Goal: Task Accomplishment & Management: Manage account settings

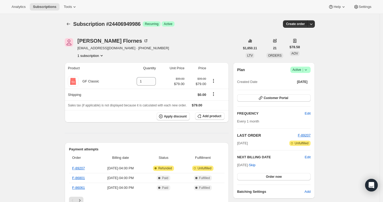
click at [308, 68] on icon at bounding box center [305, 69] width 5 height 5
click at [302, 87] on span "Cancel subscription" at bounding box center [300, 89] width 30 height 4
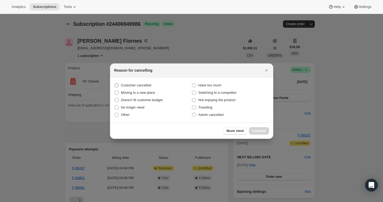
click at [142, 84] on span "Customer cancelled" at bounding box center [136, 85] width 30 height 4
click at [115, 83] on input "Customer cancelled" at bounding box center [114, 83] width 0 height 0
radio input "true"
click at [259, 132] on span "Continue" at bounding box center [259, 131] width 14 height 4
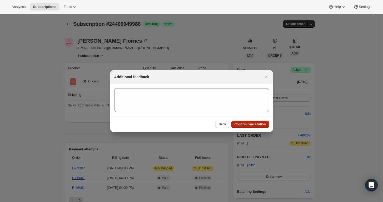
click at [252, 124] on span "Confirm cancellation" at bounding box center [249, 124] width 31 height 4
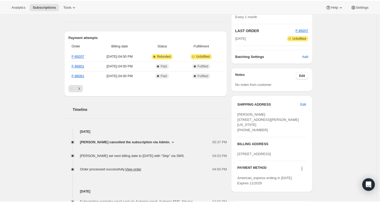
scroll to position [146, 0]
